Goal: Book appointment/travel/reservation

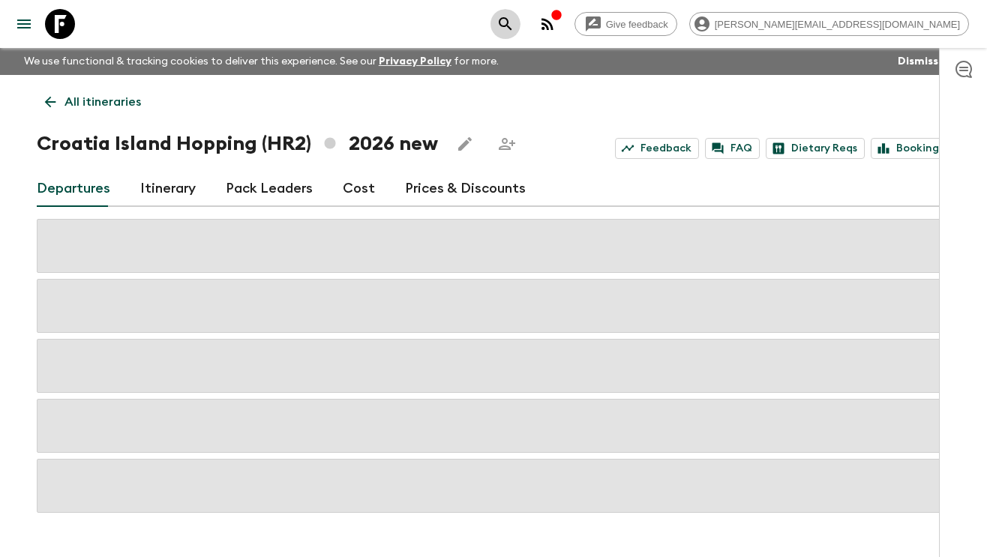
click at [514, 28] on icon "search adventures" at bounding box center [505, 24] width 18 height 18
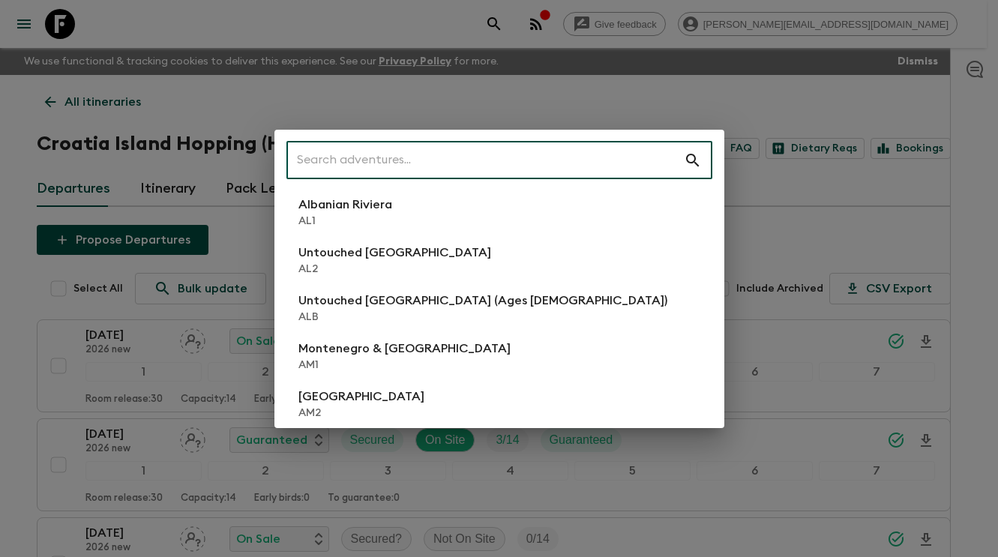
click at [62, 22] on div "​ Albanian Riviera [GEOGRAPHIC_DATA] Untouched [GEOGRAPHIC_DATA] [GEOGRAPHIC_DA…" at bounding box center [499, 278] width 998 height 557
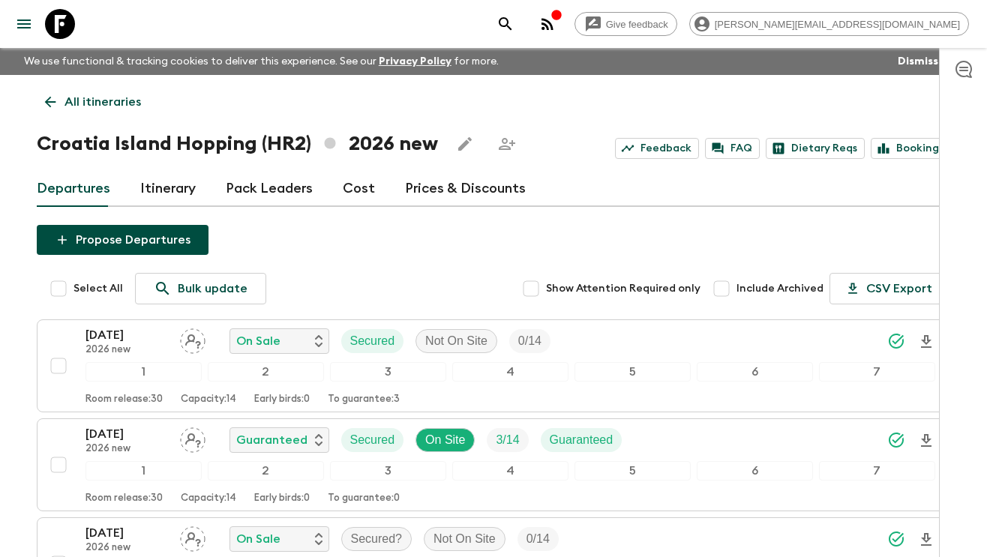
click at [65, 25] on icon at bounding box center [60, 24] width 30 height 30
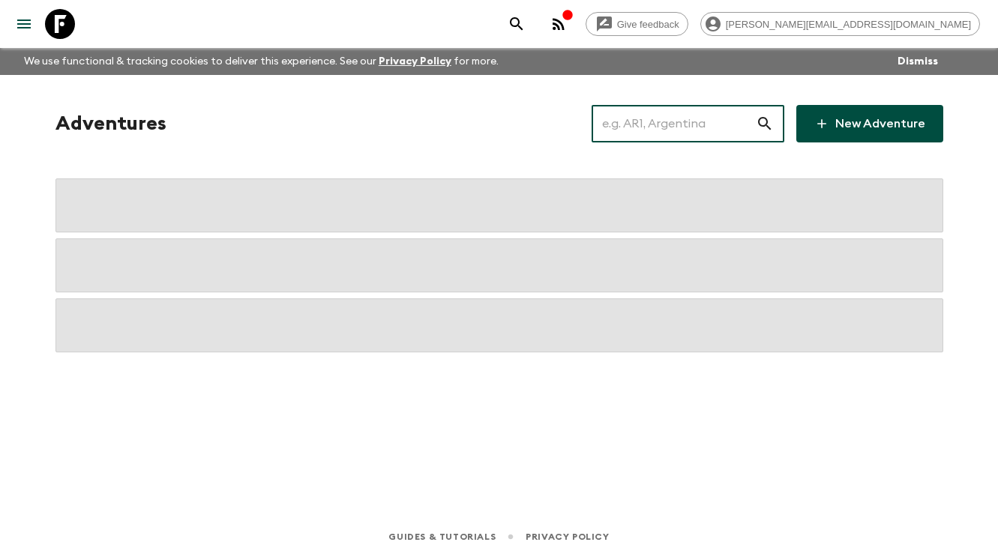
click at [656, 127] on input "text" at bounding box center [674, 124] width 164 height 42
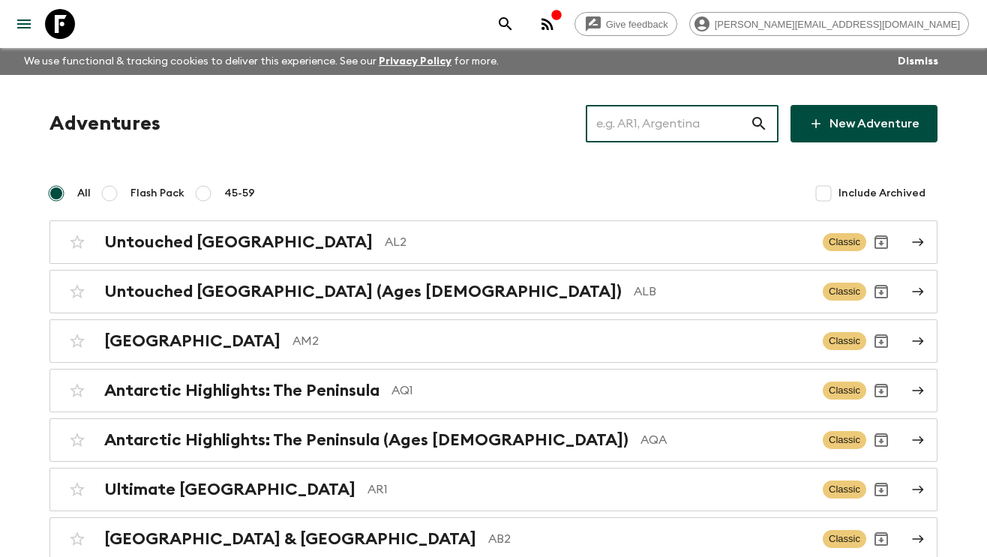
type input "j"
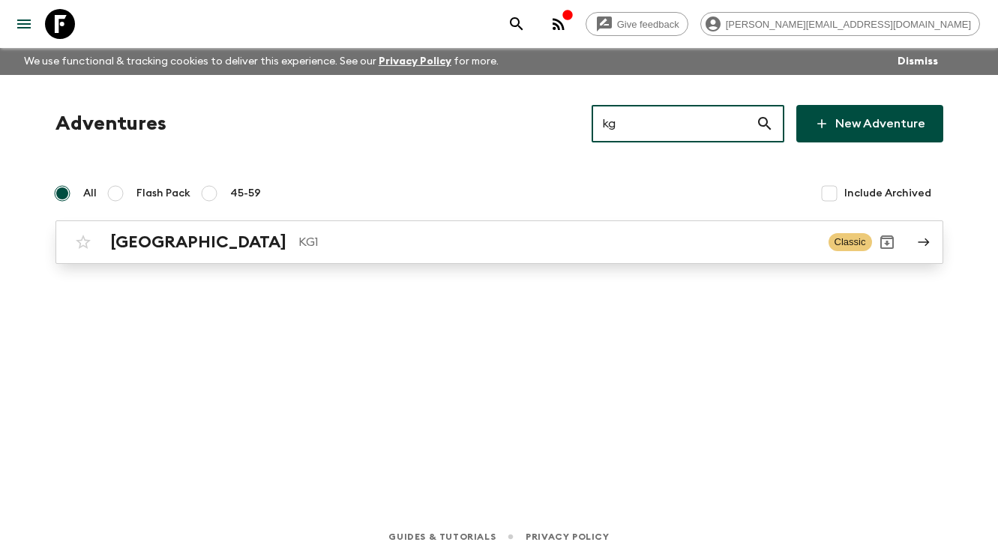
type input "kg"
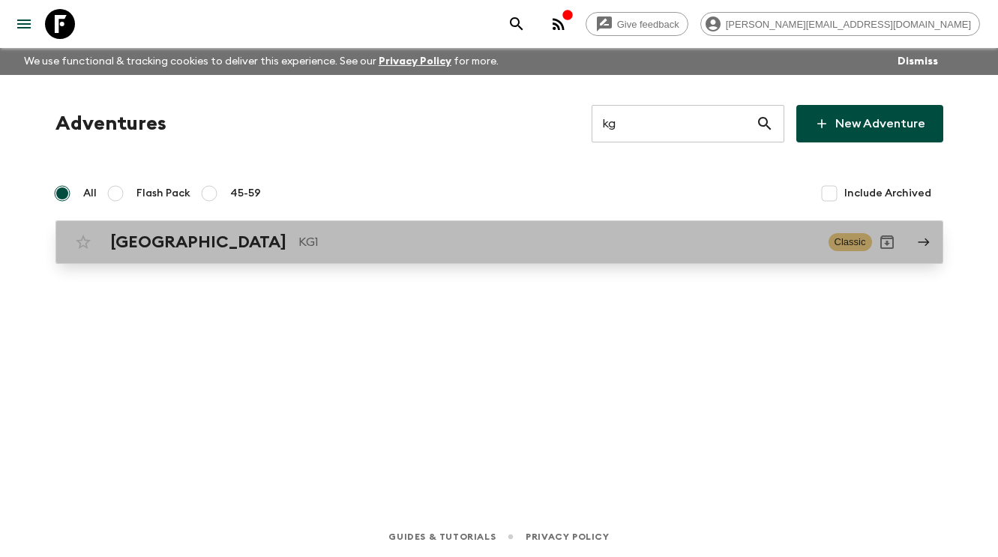
click at [298, 241] on p "KG1" at bounding box center [557, 242] width 518 height 18
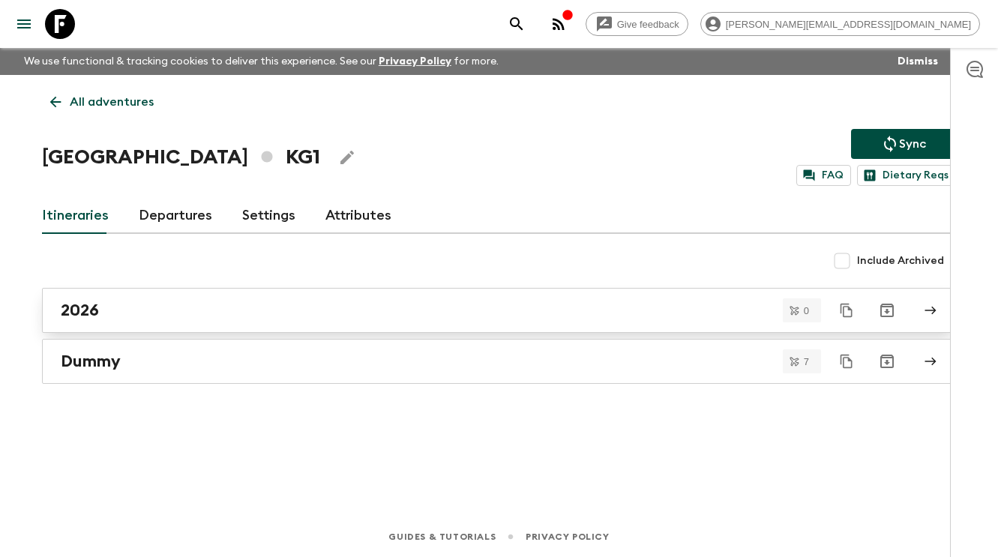
click at [232, 313] on div "2026" at bounding box center [485, 310] width 848 height 19
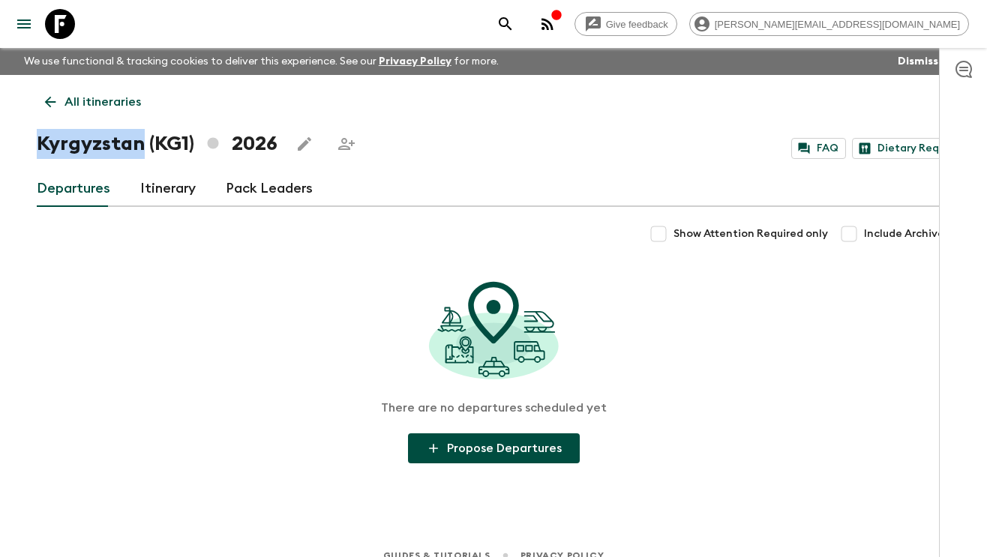
drag, startPoint x: 142, startPoint y: 145, endPoint x: 40, endPoint y: 145, distance: 101.2
click at [41, 145] on h1 "Kyrgyzstan (KG1) 2026" at bounding box center [157, 144] width 241 height 30
copy h1 "[GEOGRAPHIC_DATA]"
